Goal: Task Accomplishment & Management: Use online tool/utility

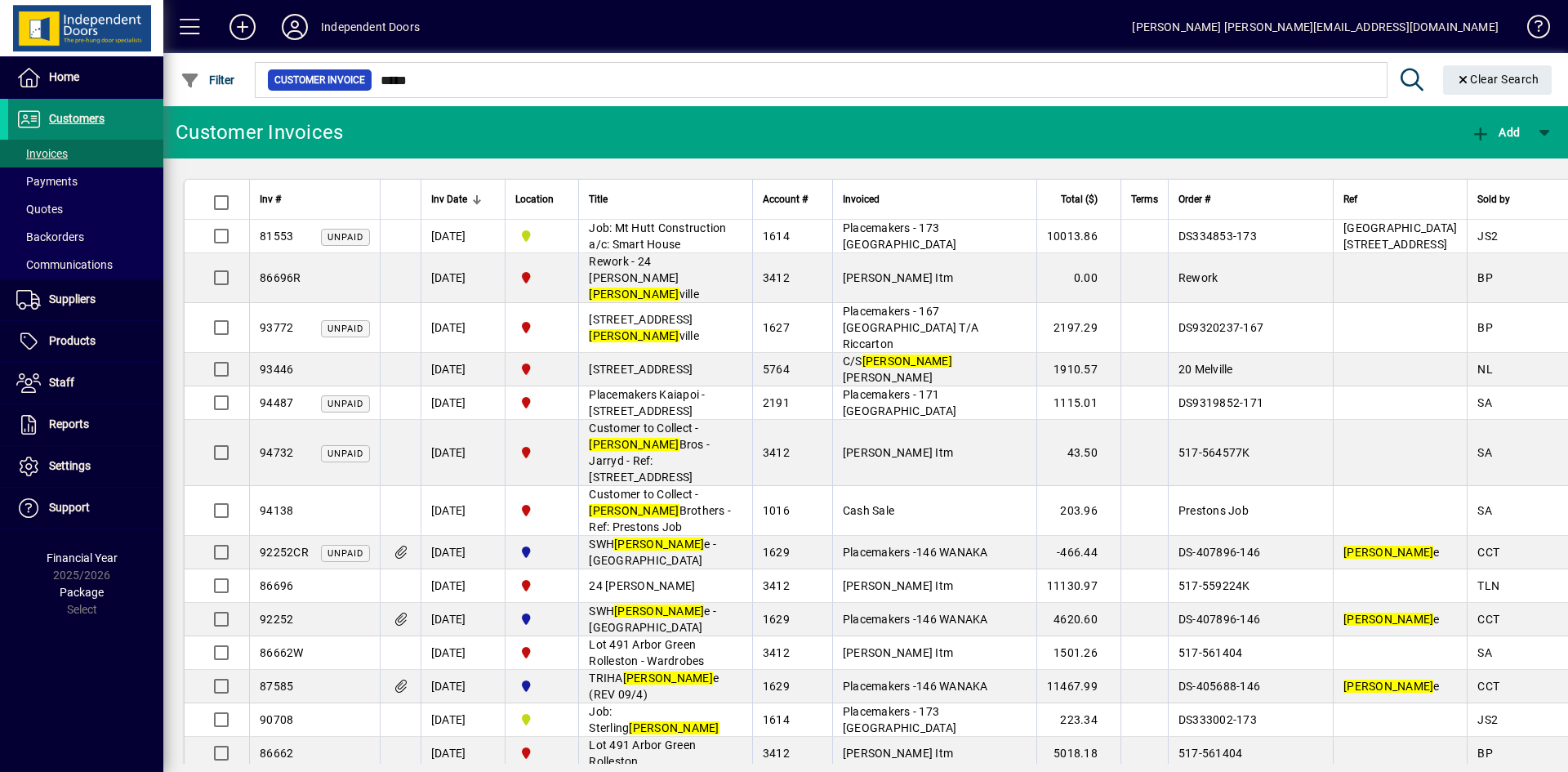
click at [86, 114] on span "Customers" at bounding box center [76, 118] width 56 height 13
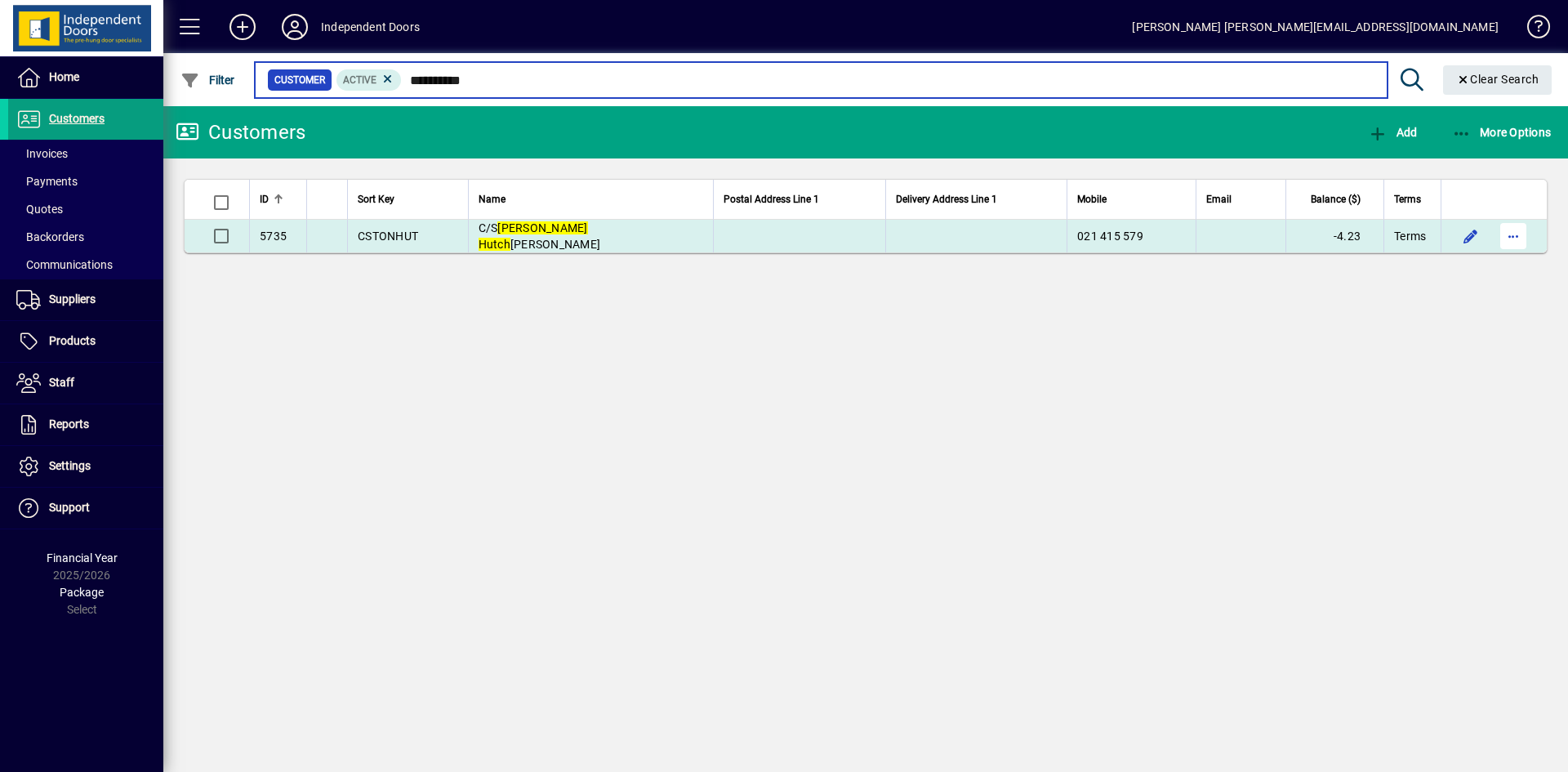
type input "**********"
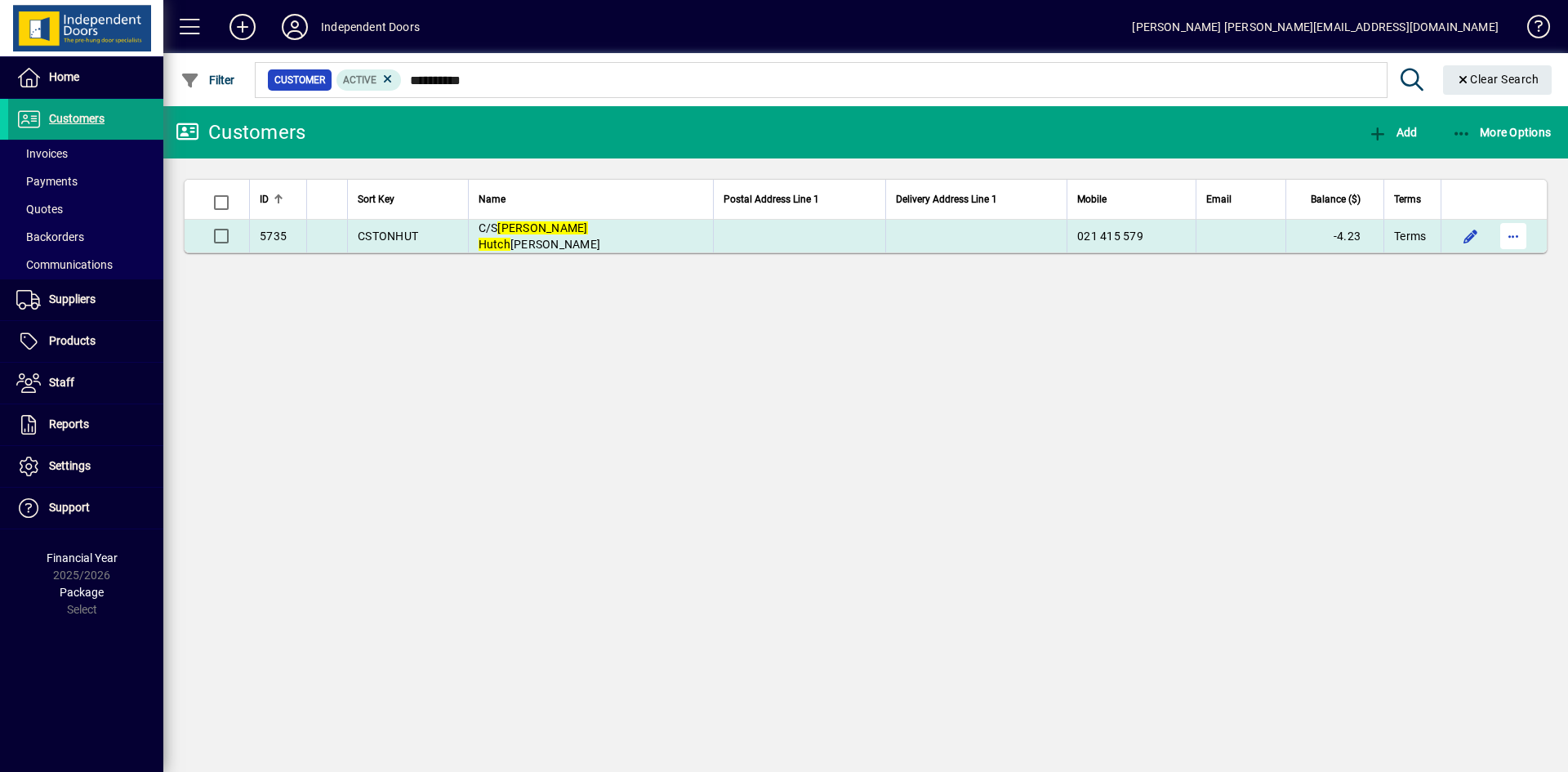
click at [1512, 237] on span "button" at bounding box center [1513, 236] width 40 height 40
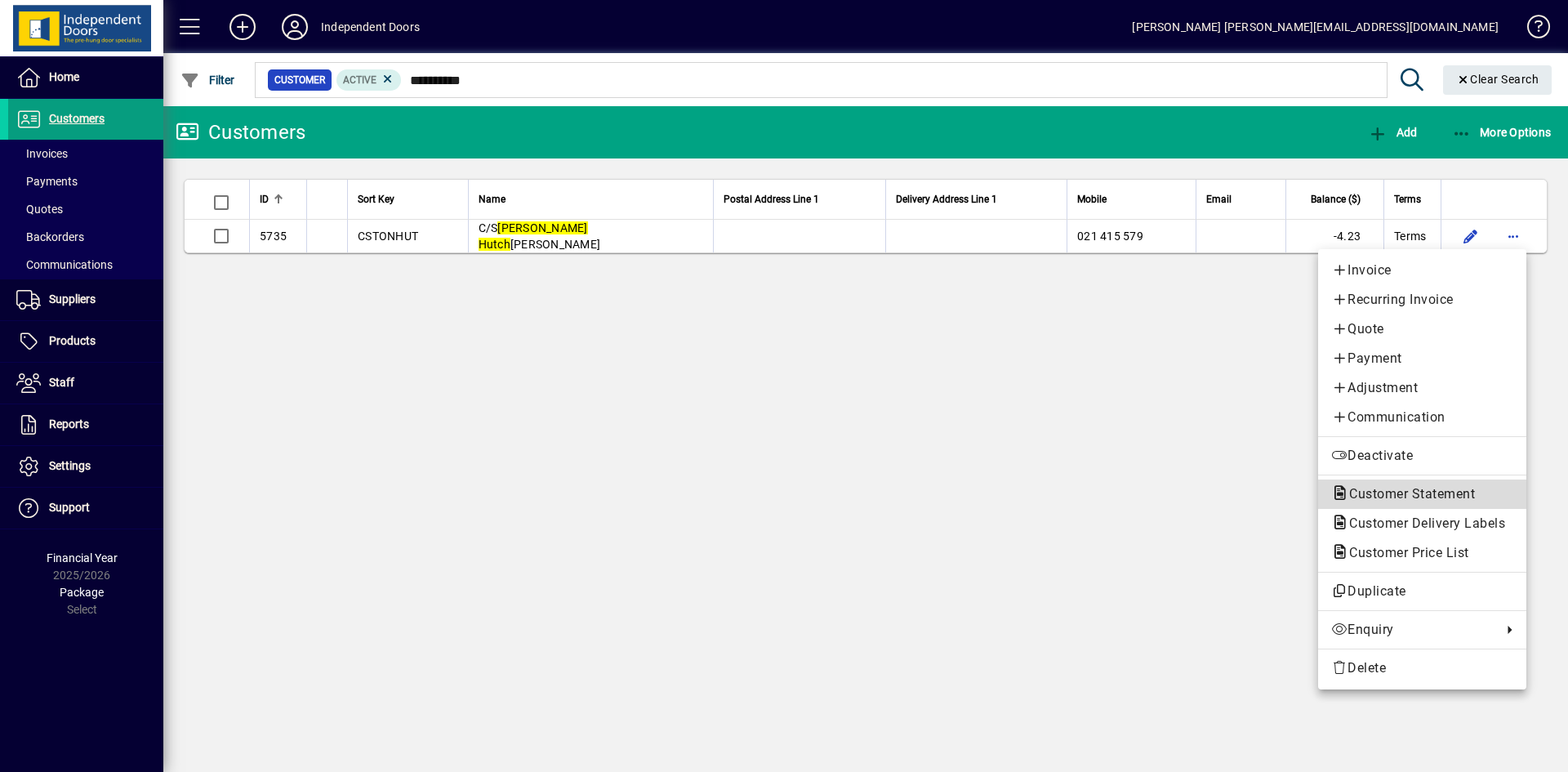
click at [1417, 494] on span "Customer Statement" at bounding box center [1406, 494] width 152 height 16
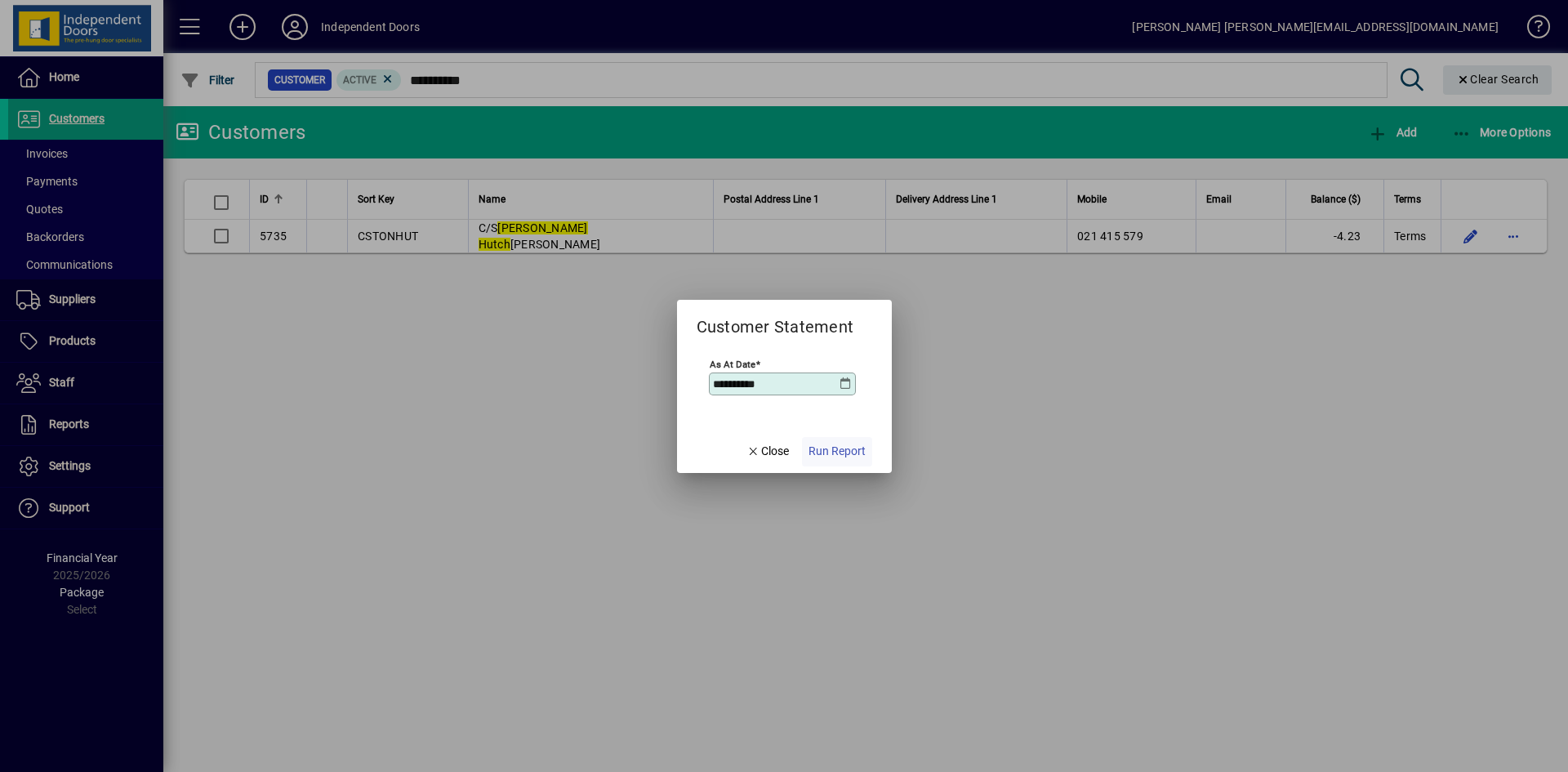
click at [851, 448] on span "Run Report" at bounding box center [838, 451] width 57 height 17
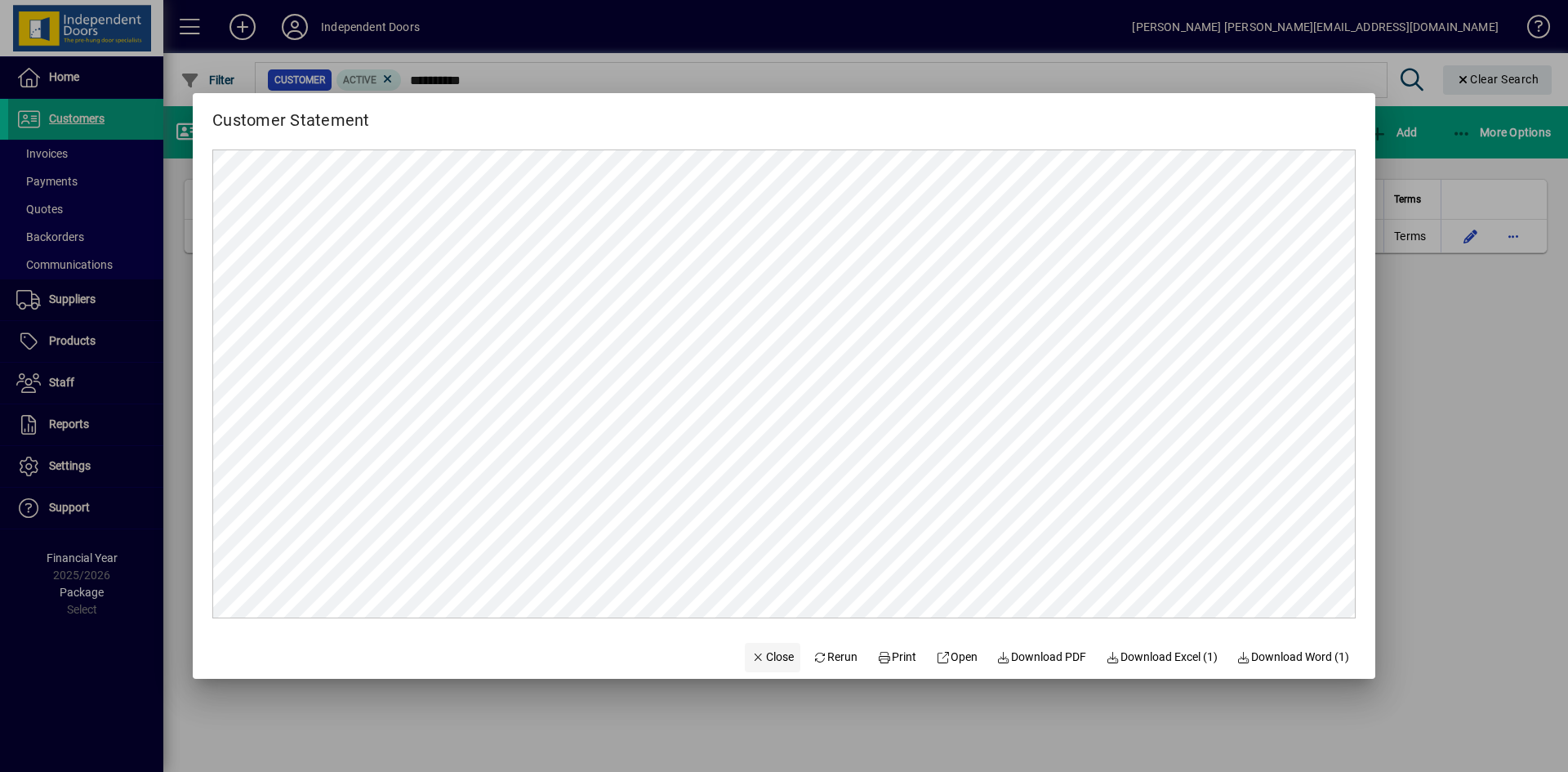
click at [760, 654] on span "Close" at bounding box center [772, 656] width 43 height 17
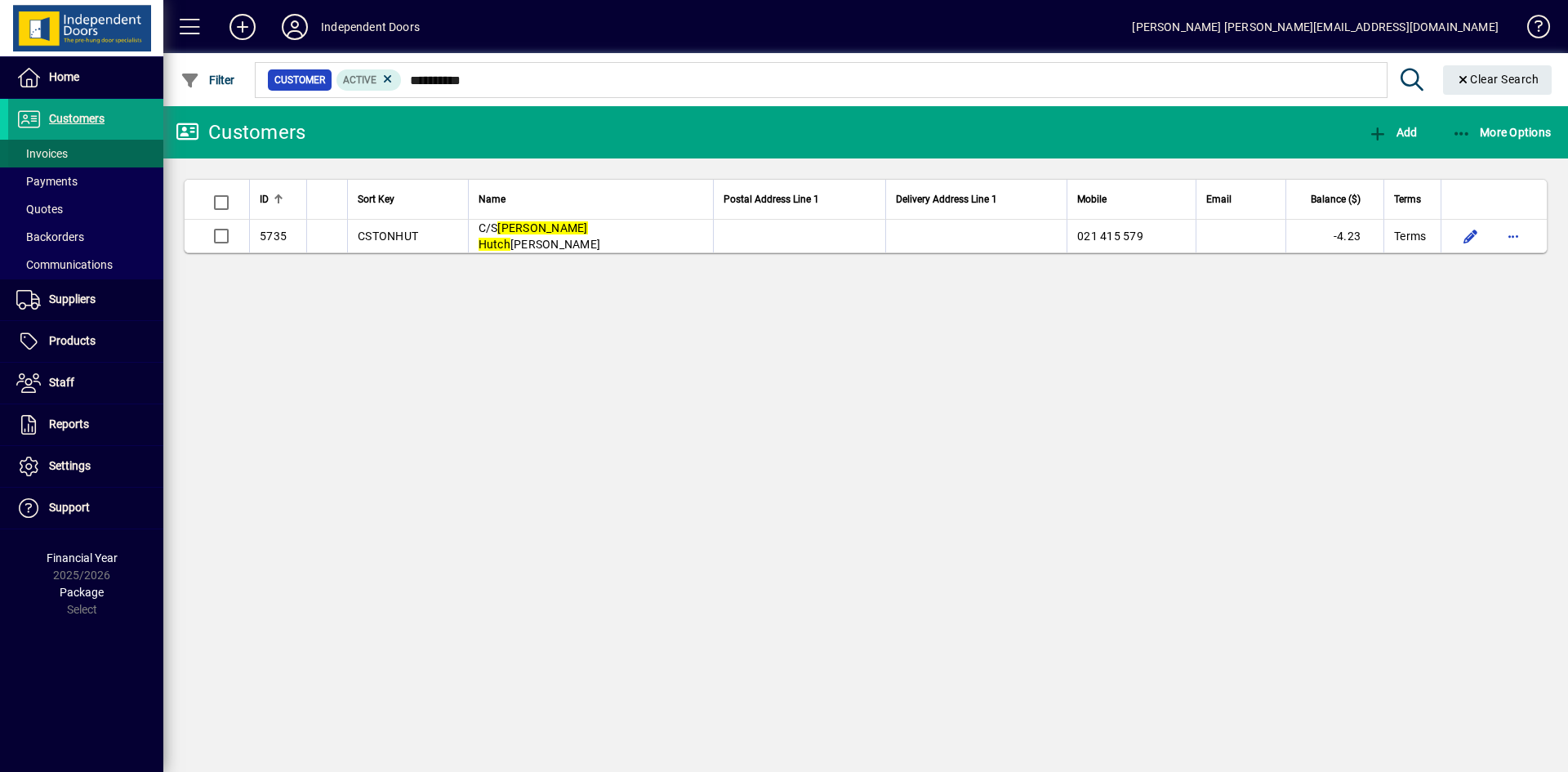
click at [63, 154] on span "Invoices" at bounding box center [42, 153] width 52 height 13
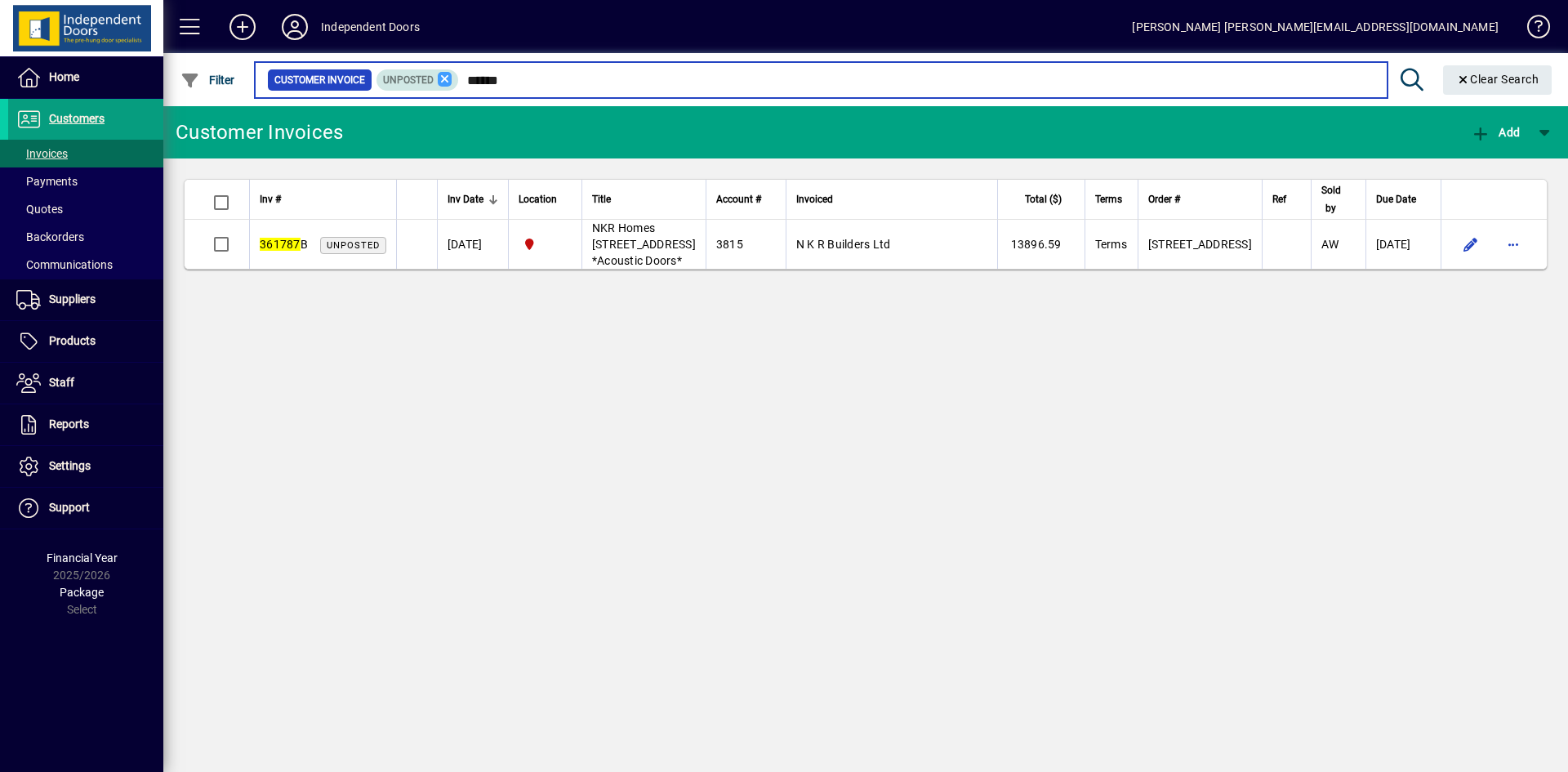
type input "******"
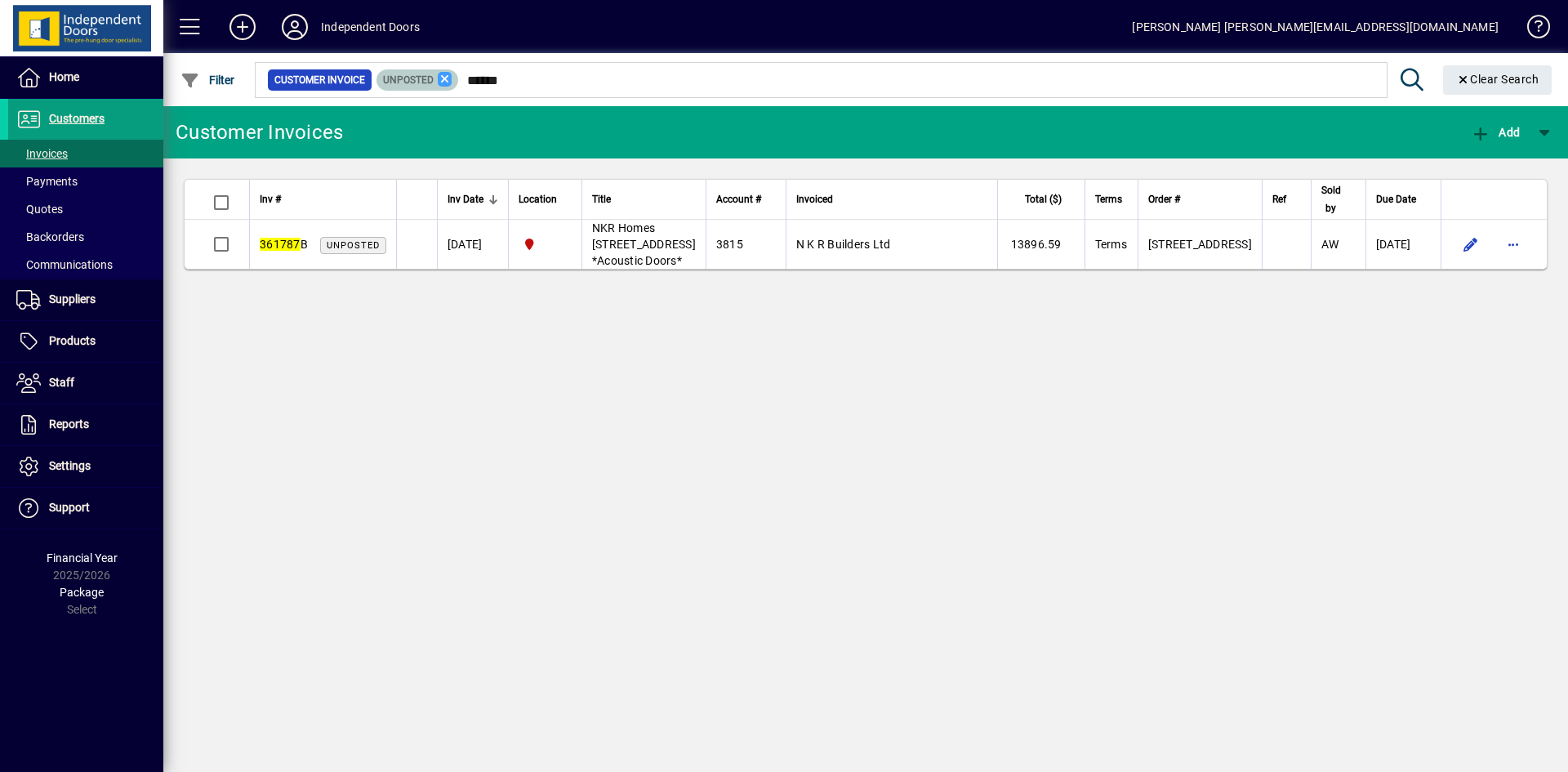
click at [445, 78] on icon at bounding box center [445, 79] width 15 height 15
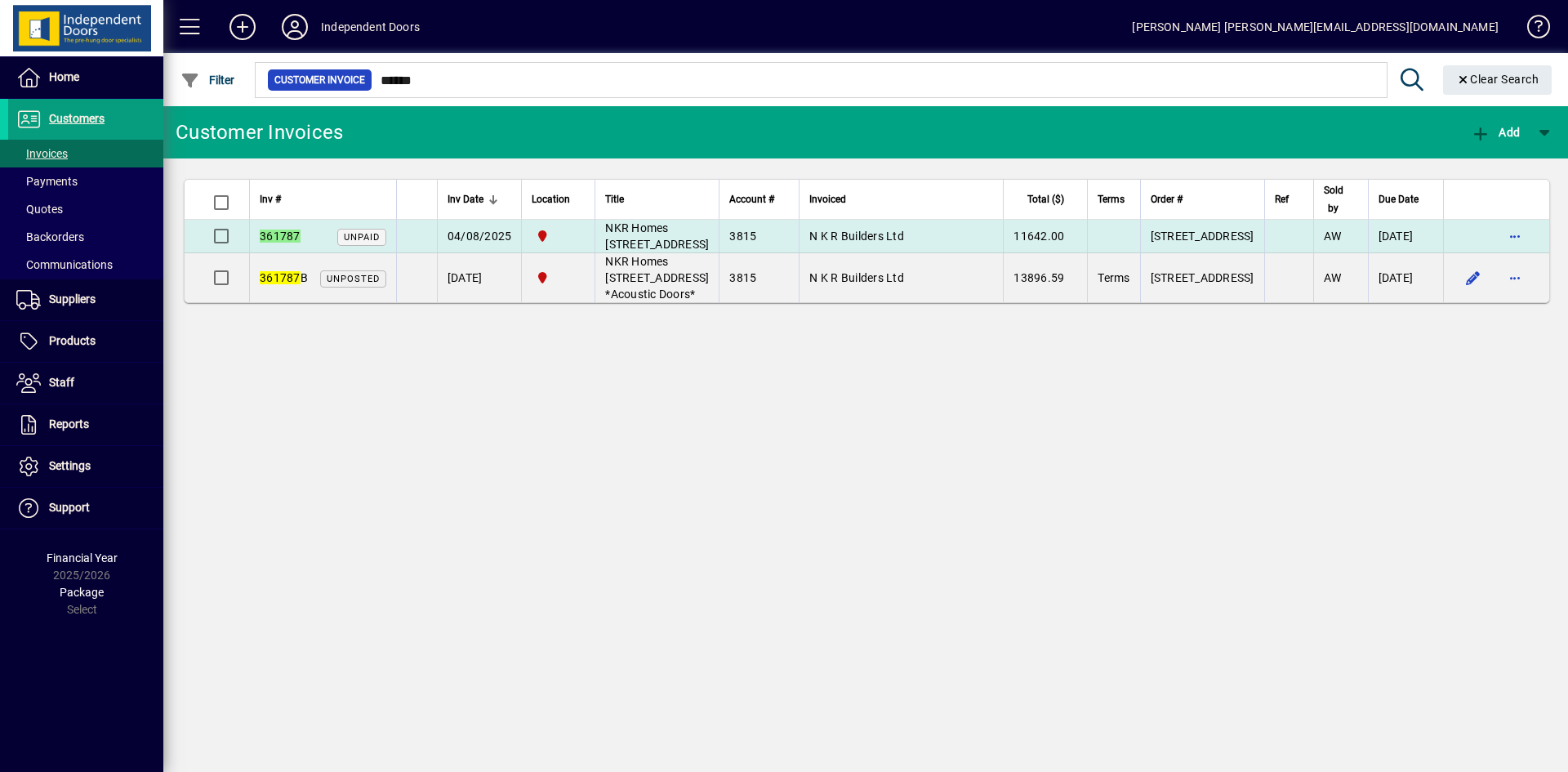
click at [953, 253] on td "N K R Builders Ltd" at bounding box center [901, 237] width 204 height 34
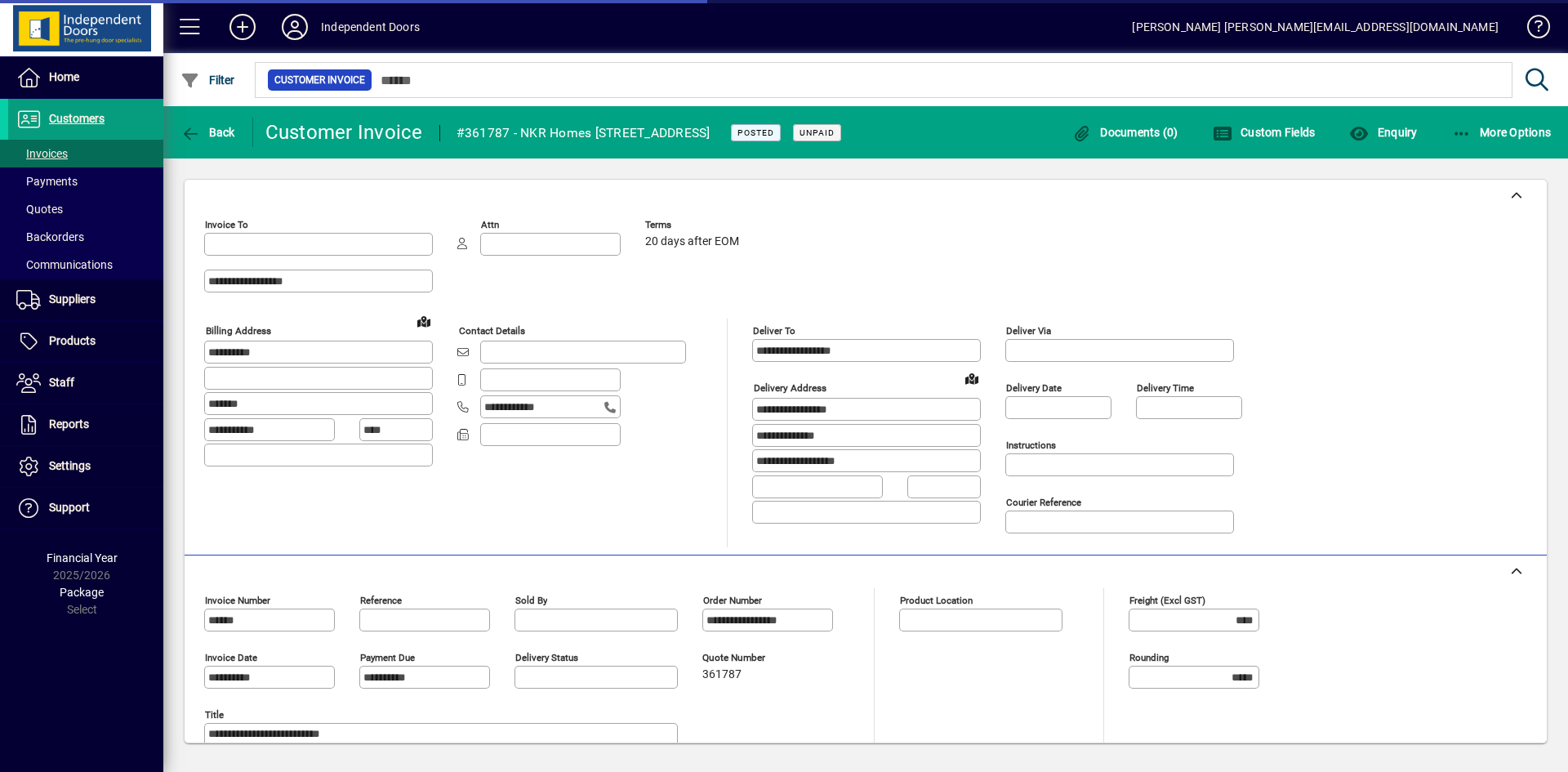
type input "**********"
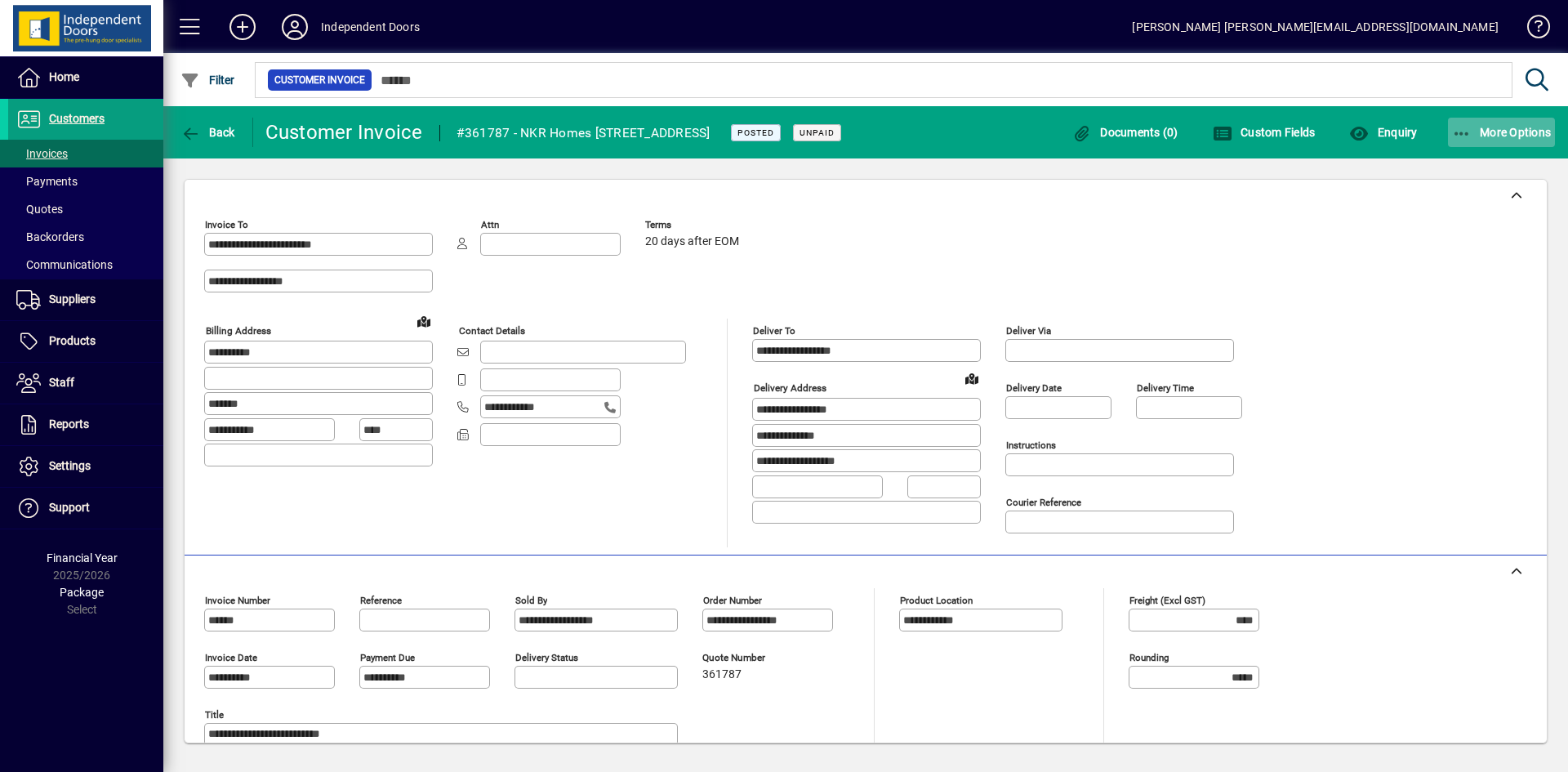
click at [1495, 129] on span "More Options" at bounding box center [1502, 132] width 100 height 13
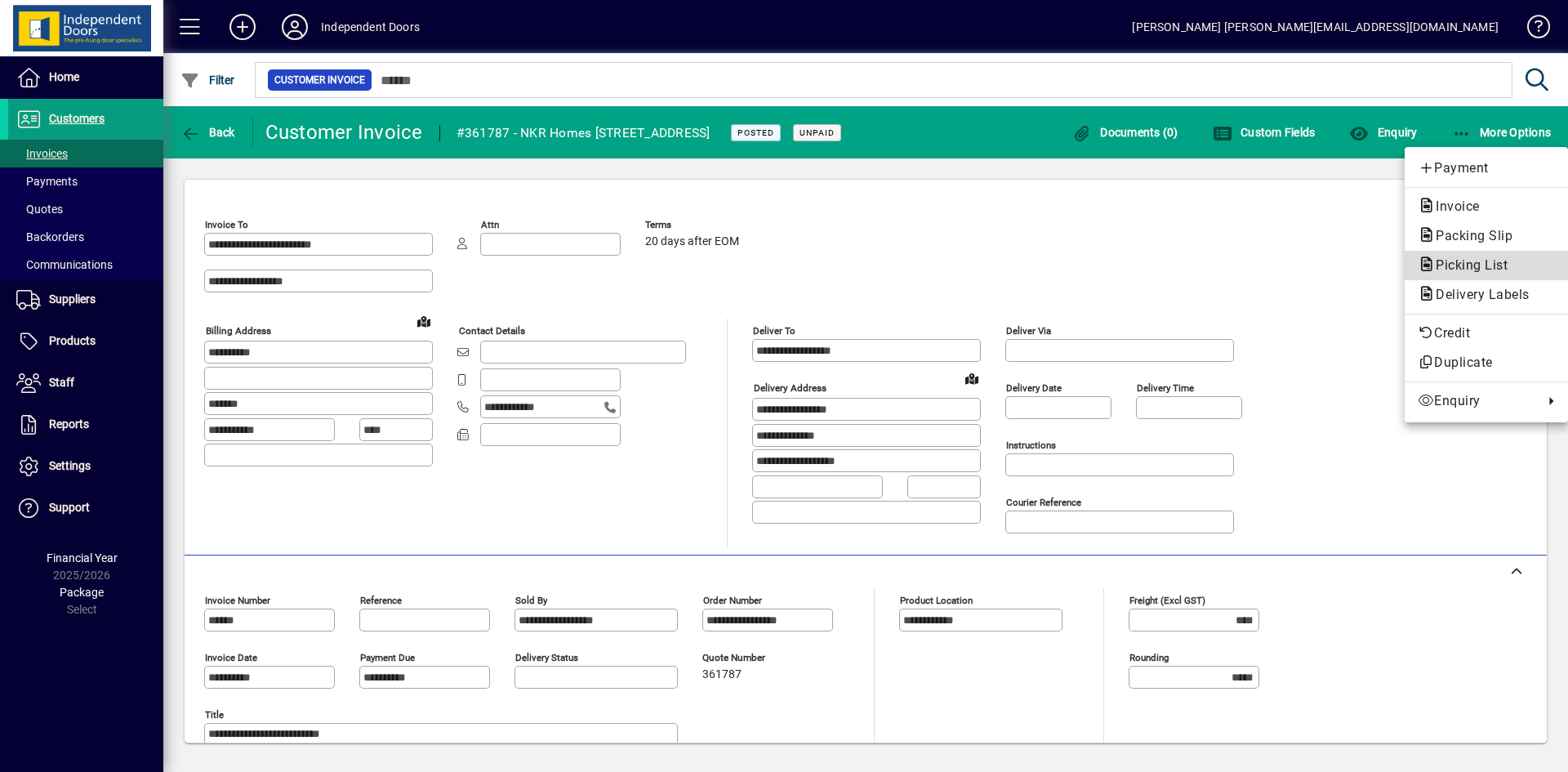
click at [1463, 262] on span "Picking List" at bounding box center [1466, 266] width 98 height 16
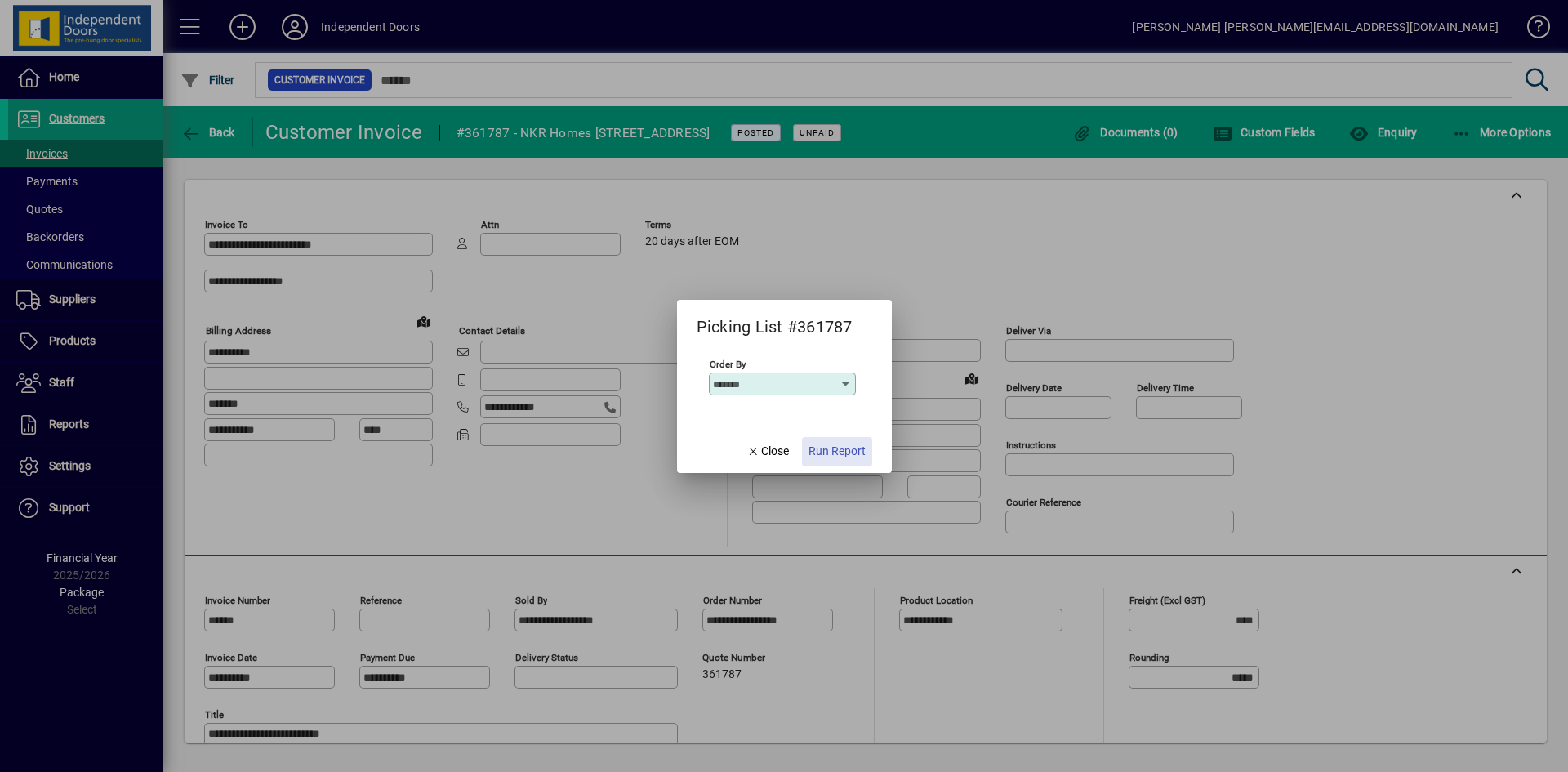
click at [851, 451] on span "Run Report" at bounding box center [838, 451] width 57 height 17
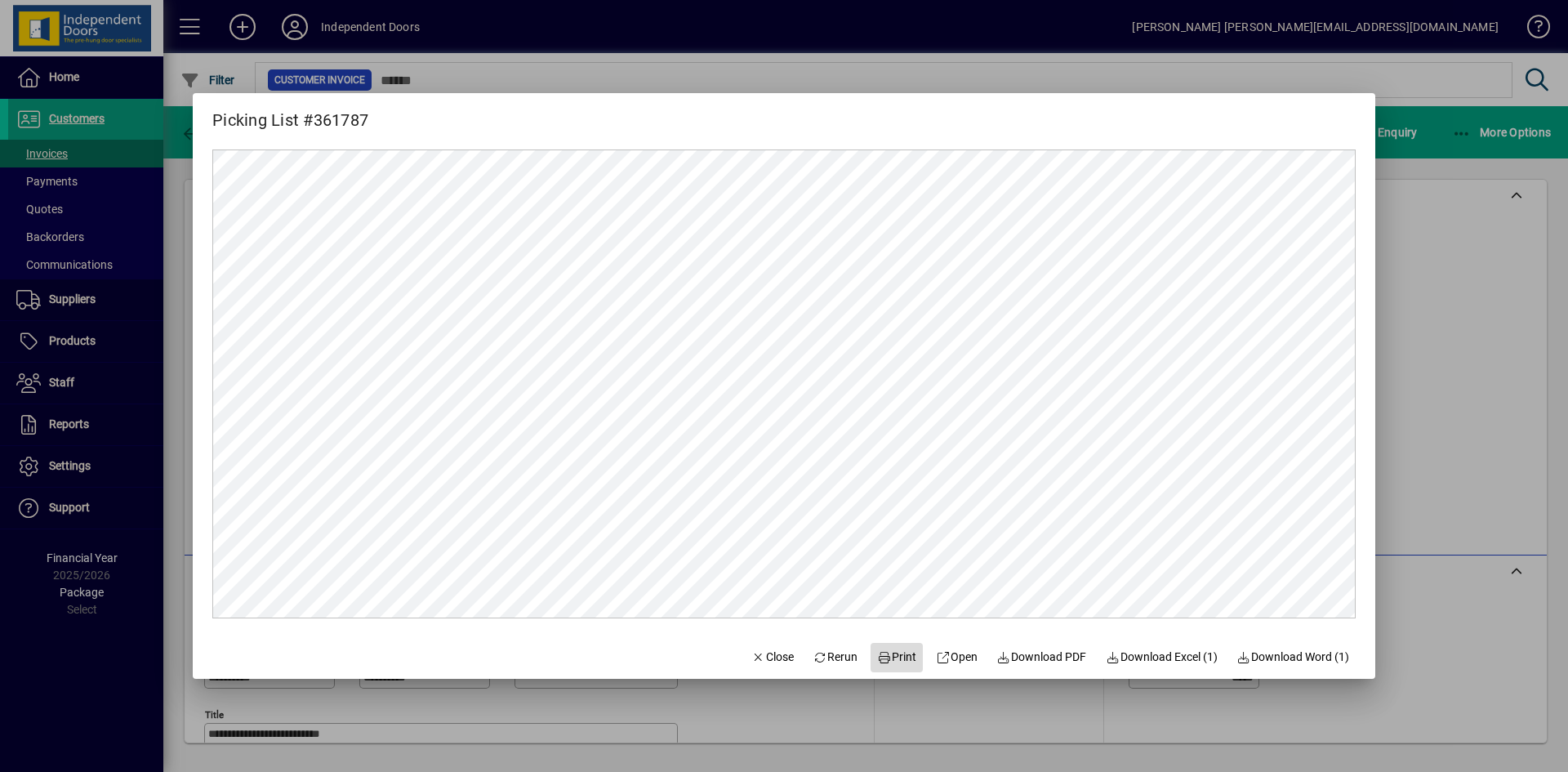
click at [890, 656] on span "Print" at bounding box center [897, 656] width 40 height 17
click at [758, 649] on span "Close" at bounding box center [772, 656] width 43 height 17
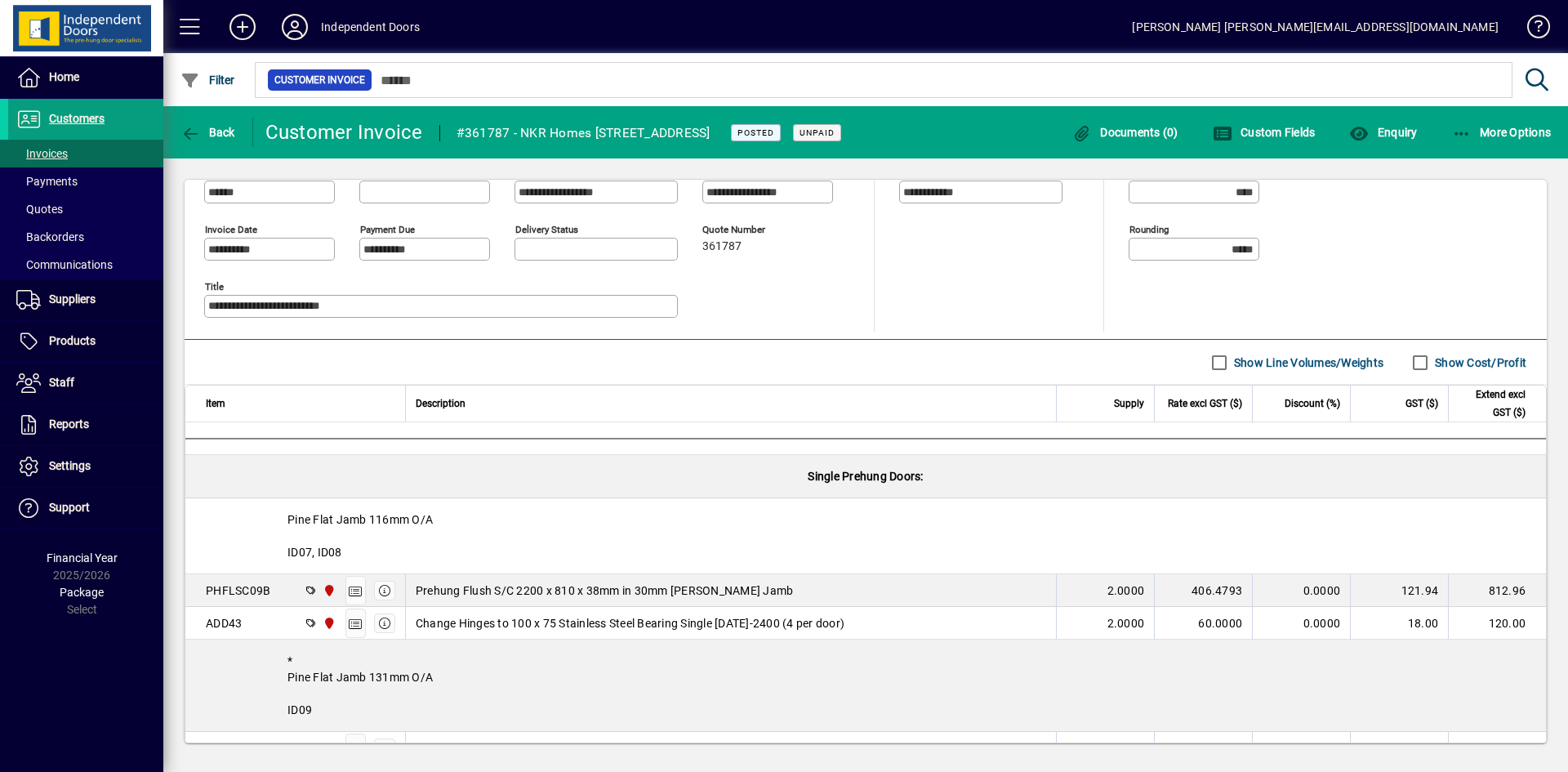
scroll to position [490, 0]
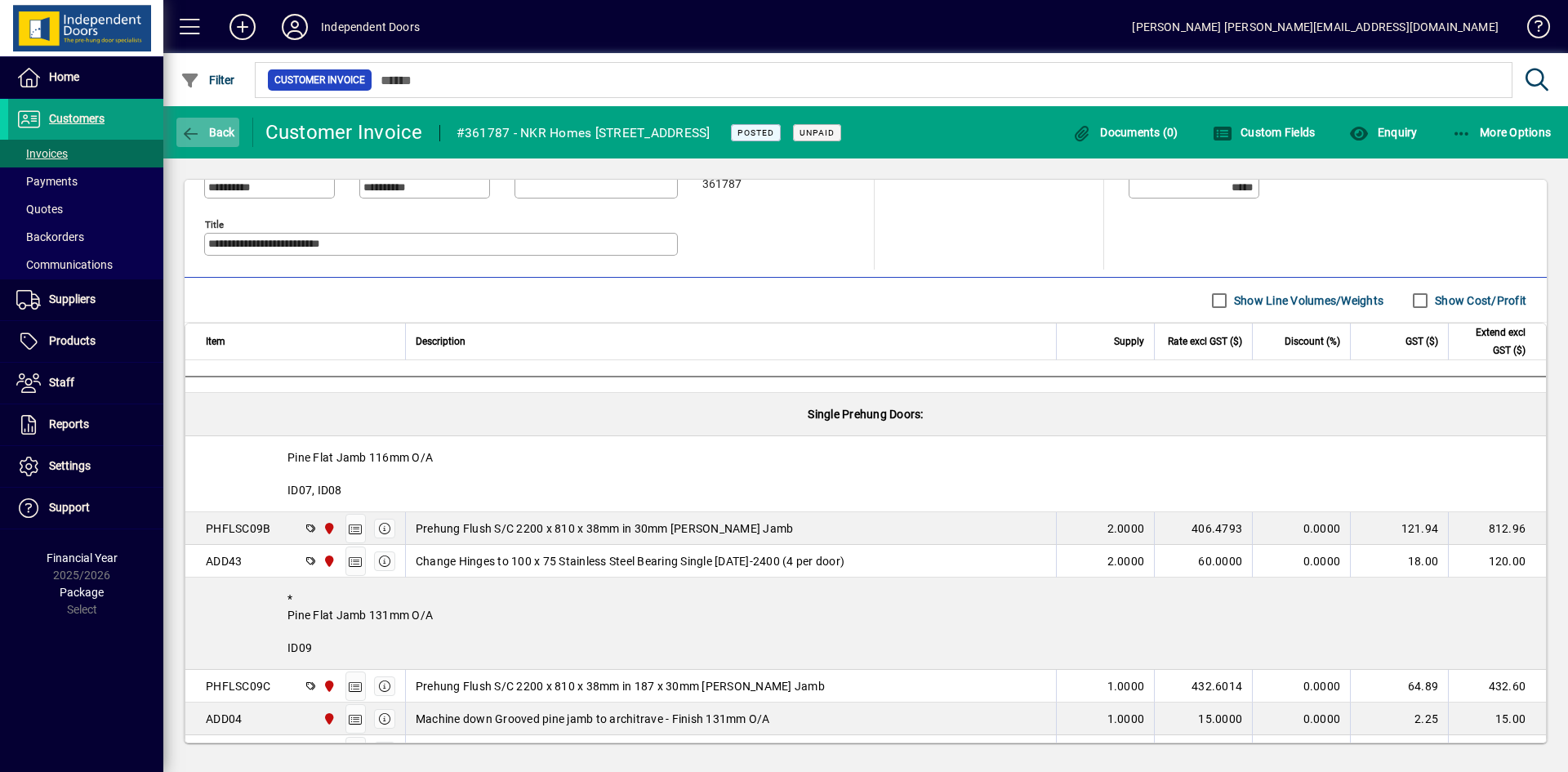
click at [221, 134] on span "Back" at bounding box center [207, 132] width 55 height 13
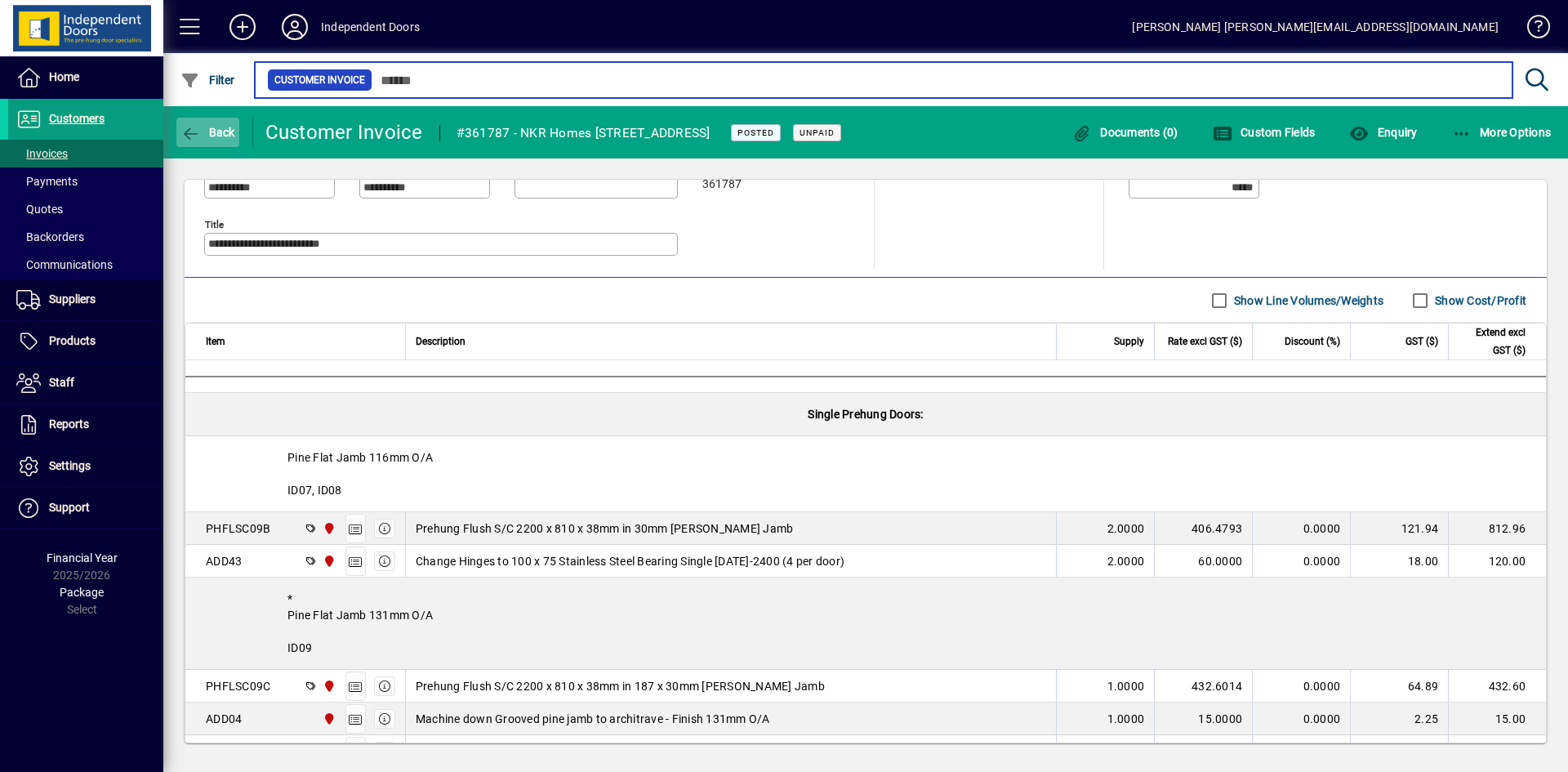
type input "******"
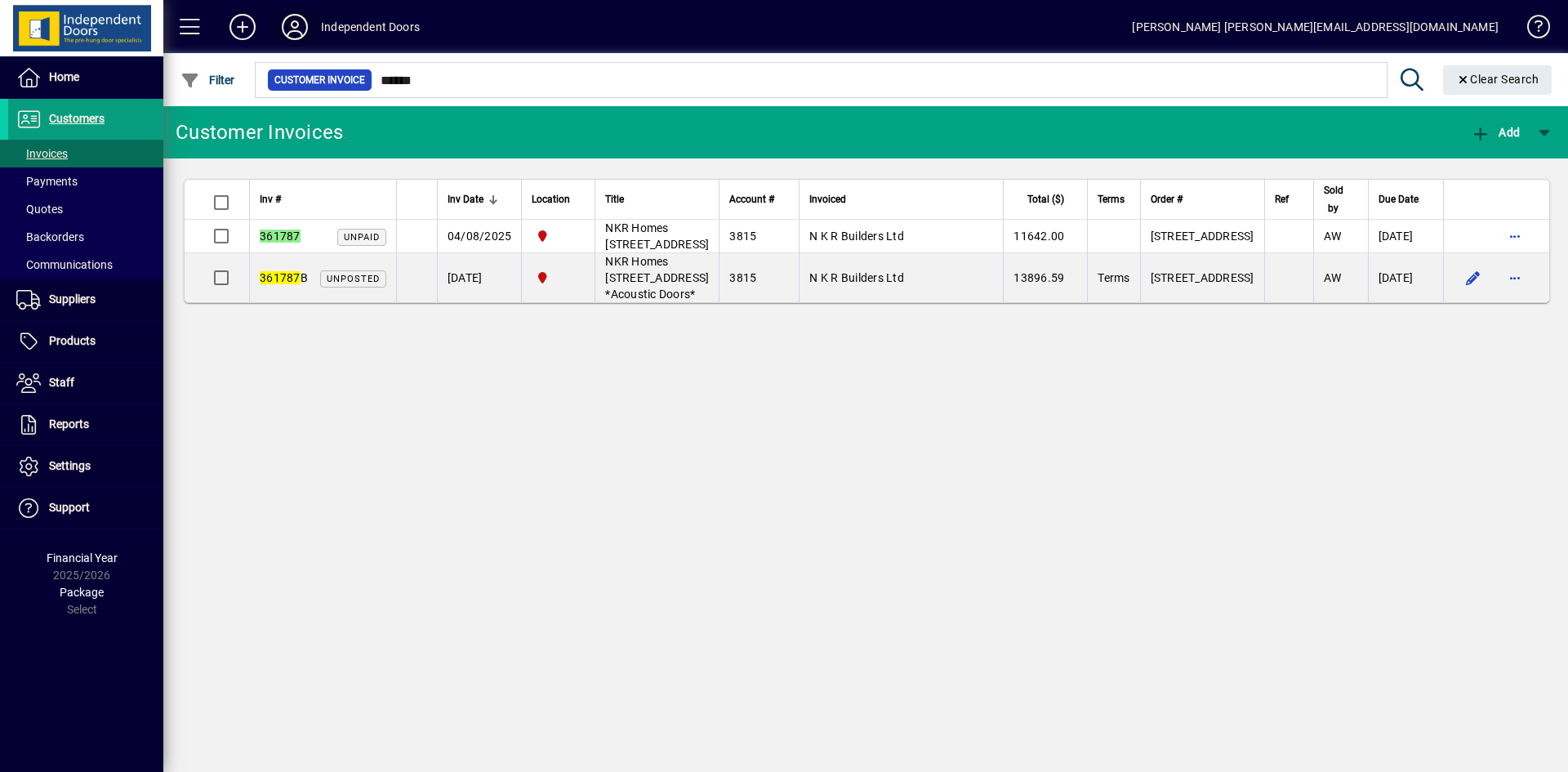
click at [294, 30] on icon at bounding box center [294, 27] width 33 height 26
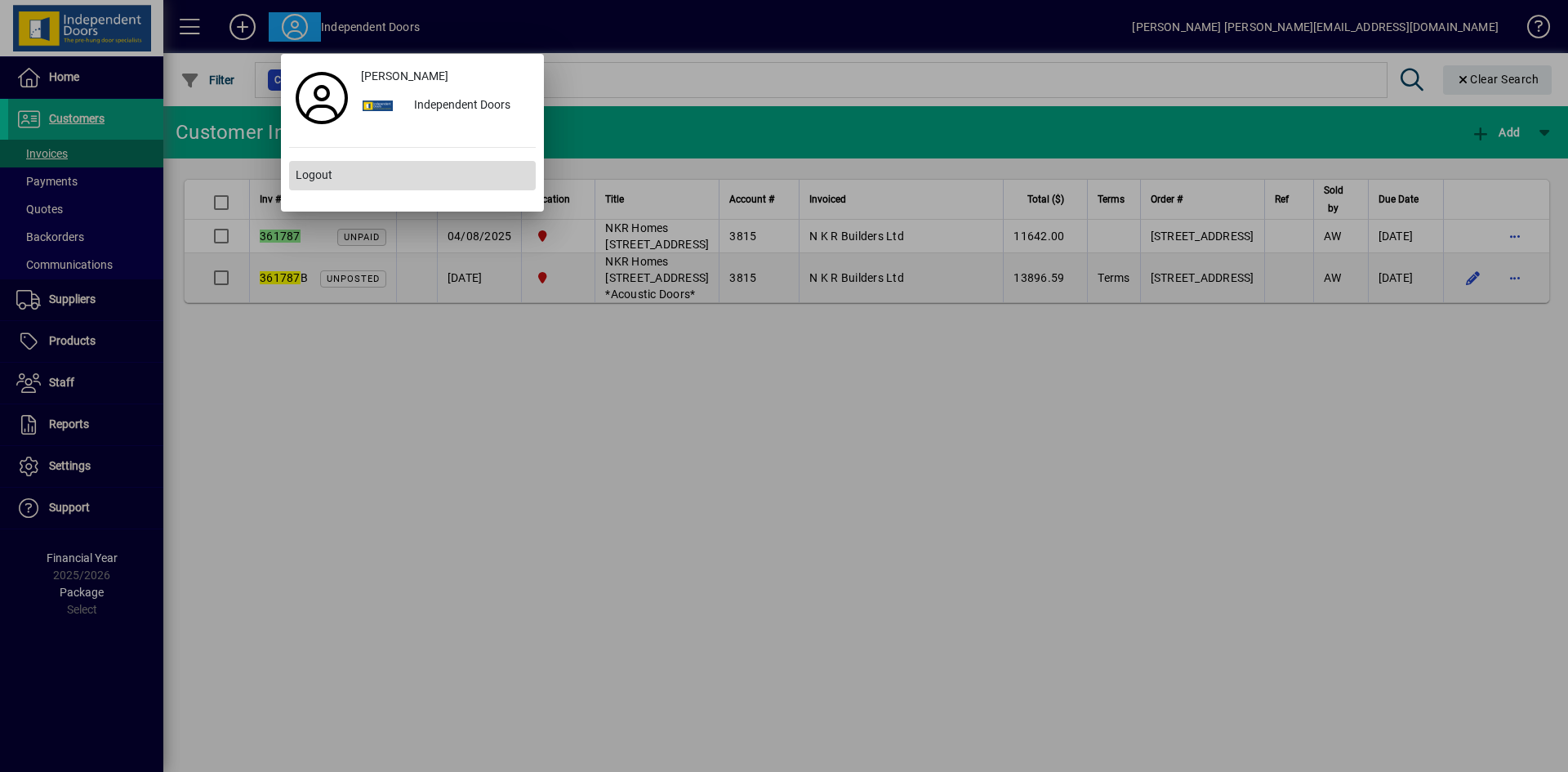
click at [308, 173] on span "Logout" at bounding box center [313, 174] width 37 height 17
